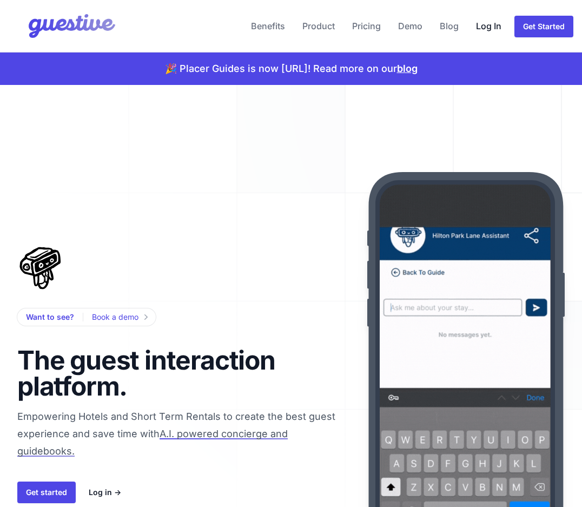
click at [493, 31] on link "Log In" at bounding box center [489, 26] width 34 height 26
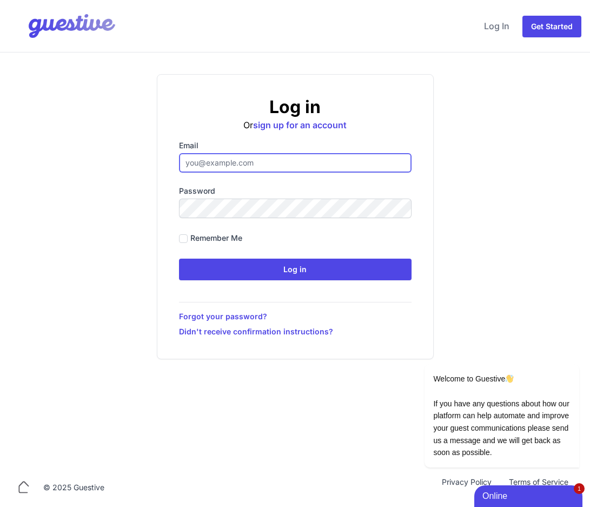
paste input "[EMAIL_ADDRESS][DOMAIN_NAME]"
type input "[EMAIL_ADDRESS][DOMAIN_NAME]"
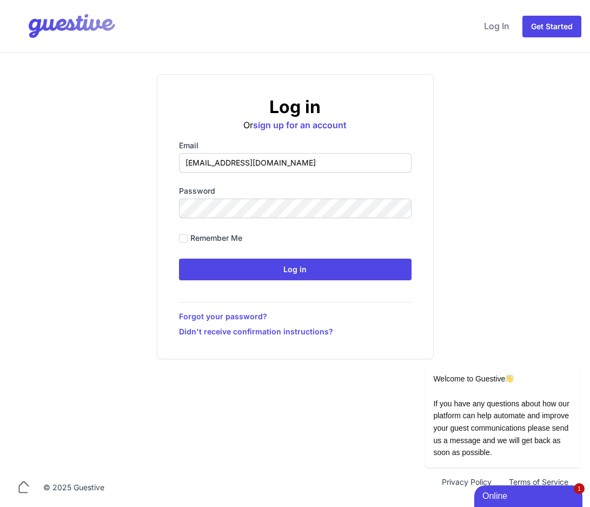
click at [179, 259] on input "Log in" at bounding box center [295, 270] width 233 height 22
